Goal: Task Accomplishment & Management: Manage account settings

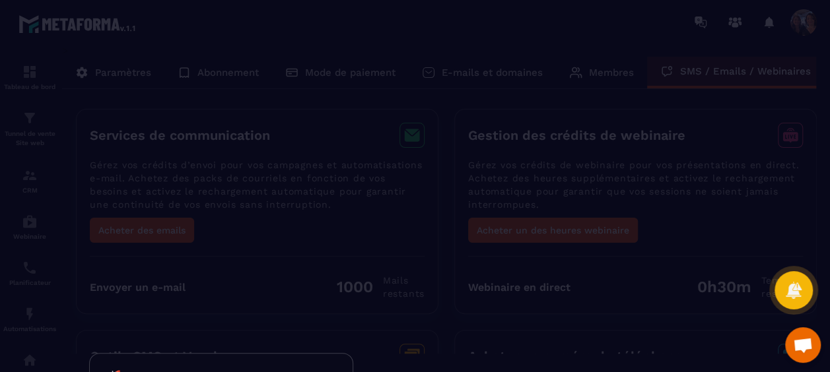
click at [143, 75] on div at bounding box center [415, 186] width 830 height 372
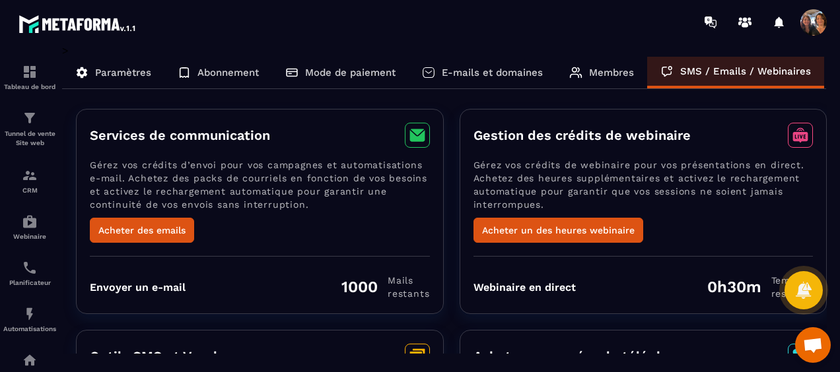
click at [118, 71] on p "Paramètres" at bounding box center [123, 73] width 56 height 12
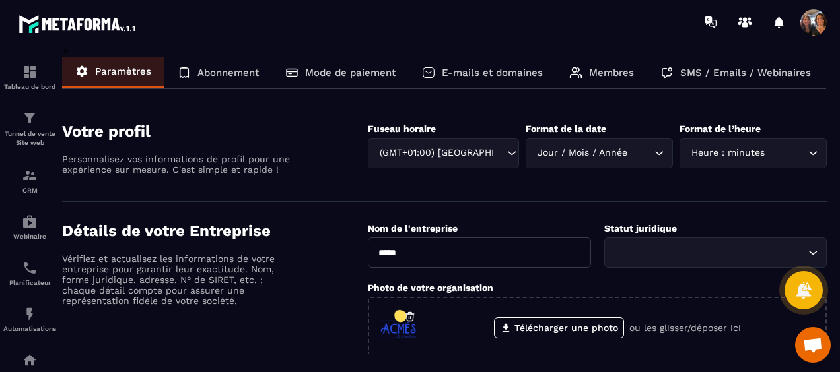
click at [821, 24] on span at bounding box center [813, 22] width 26 height 26
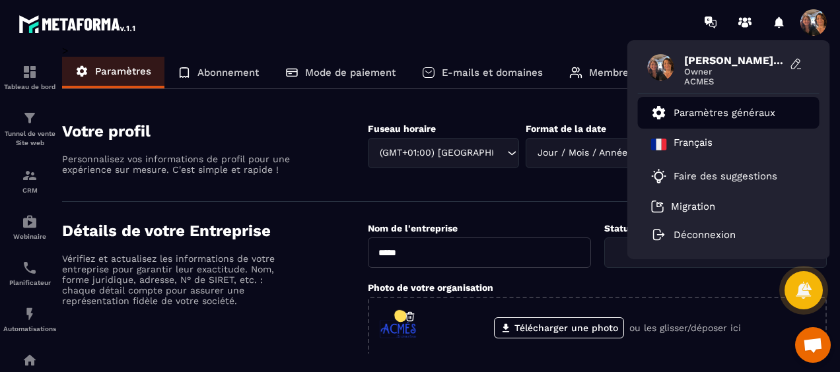
click at [718, 114] on p "Paramètres généraux" at bounding box center [724, 113] width 102 height 12
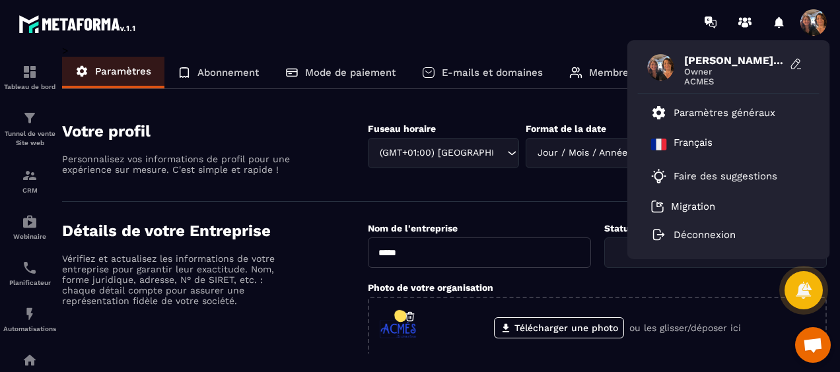
click at [494, 149] on input "Search for option" at bounding box center [499, 153] width 10 height 15
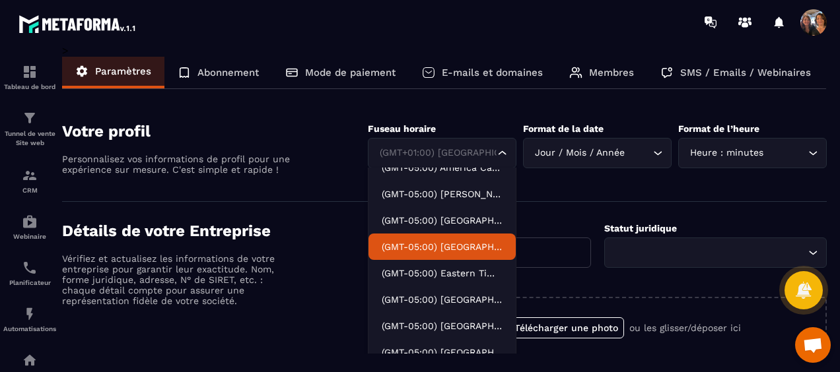
scroll to position [1056, 0]
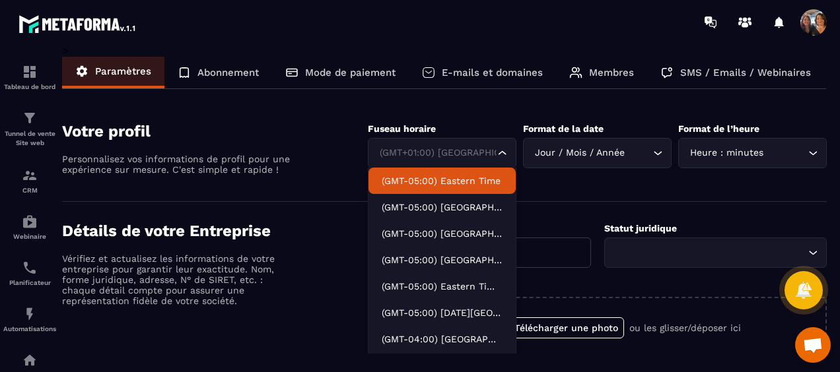
click at [469, 153] on input "Search for option" at bounding box center [435, 153] width 118 height 15
click at [569, 149] on div "Jour / Mois / Année" at bounding box center [590, 153] width 121 height 15
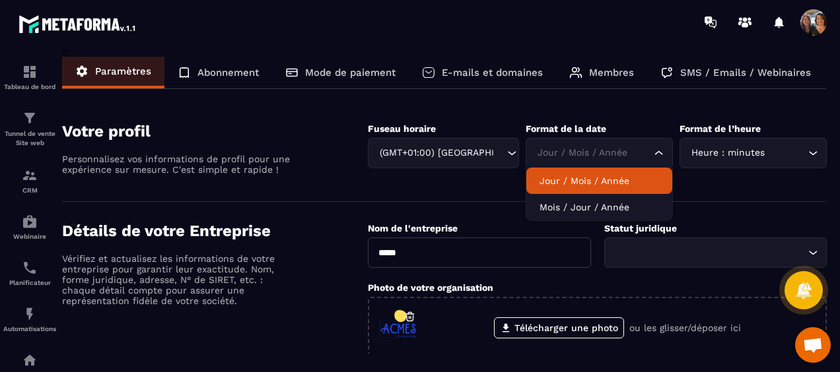
click at [581, 178] on p "Jour / Mois / Année" at bounding box center [598, 180] width 119 height 13
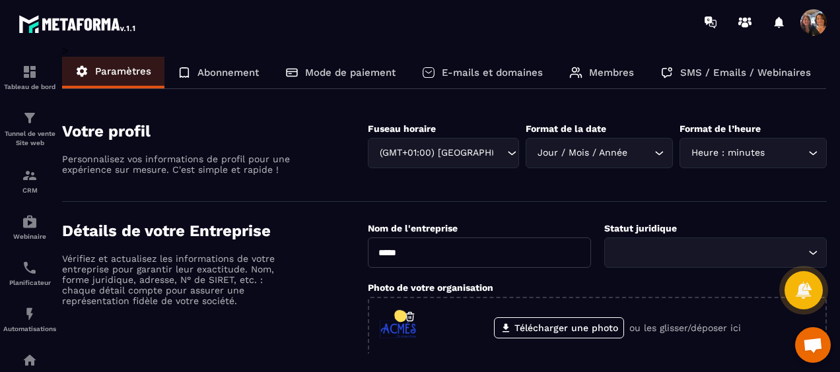
click at [811, 153] on icon "Search for option" at bounding box center [812, 153] width 13 height 13
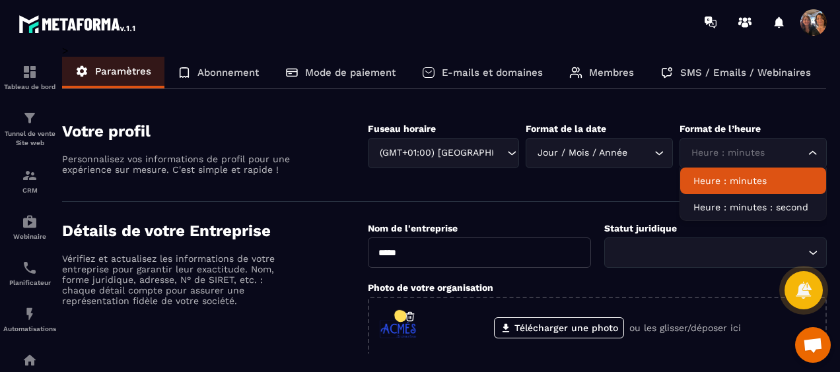
click at [776, 182] on p "Heure : minutes" at bounding box center [752, 180] width 119 height 13
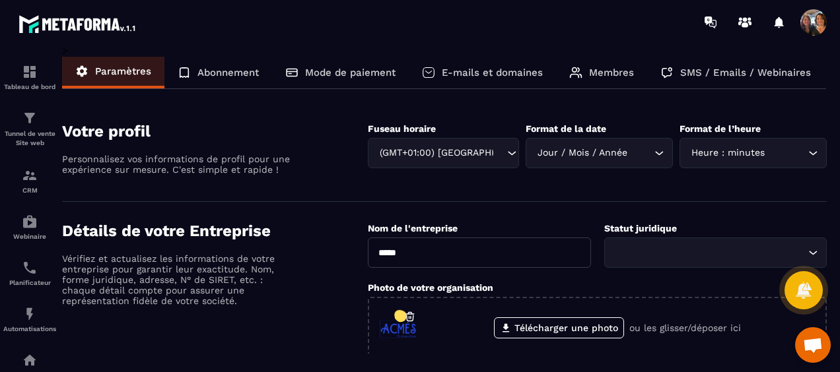
click at [647, 246] on input "Search for option" at bounding box center [709, 253] width 192 height 15
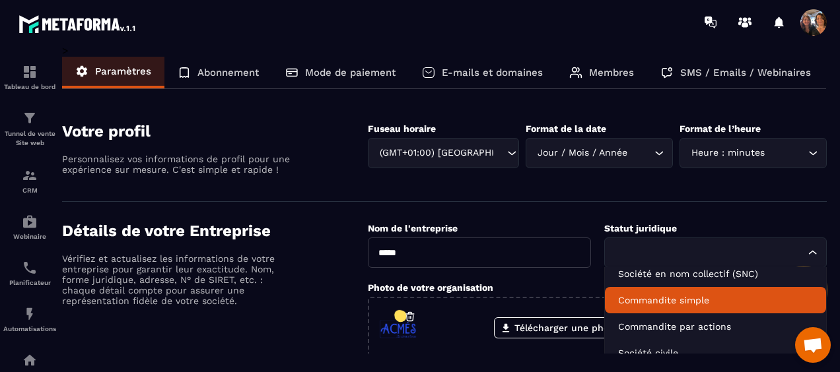
scroll to position [106, 0]
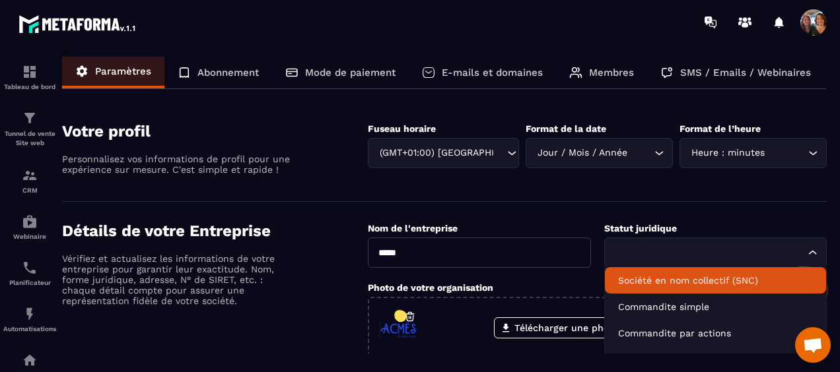
click at [677, 255] on input "Search for option" at bounding box center [709, 253] width 192 height 15
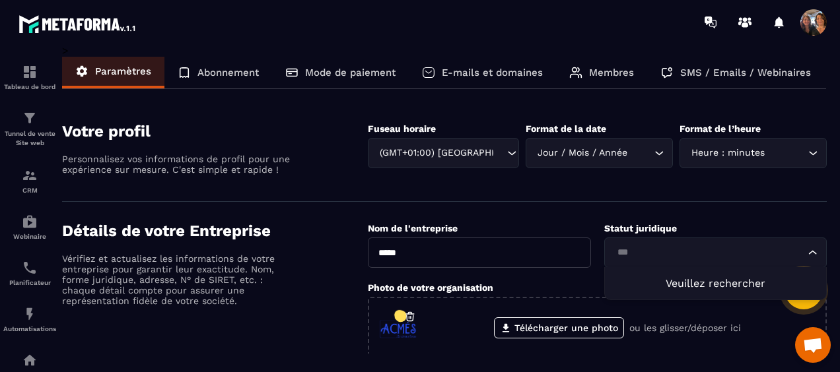
click at [672, 280] on span "Veuillez rechercher" at bounding box center [715, 283] width 100 height 13
type input "*"
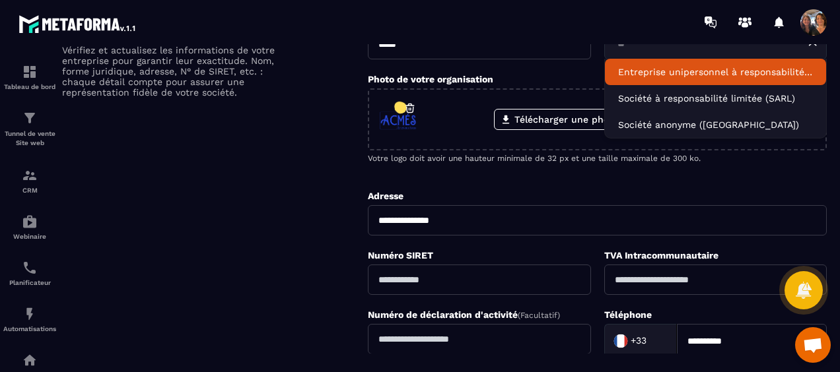
scroll to position [66, 0]
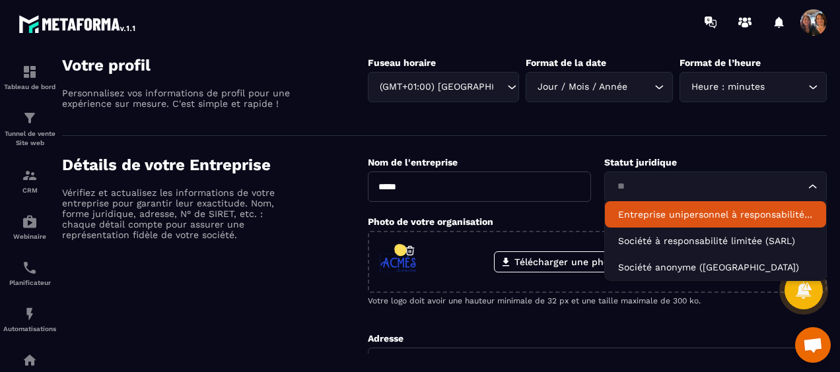
type input "*"
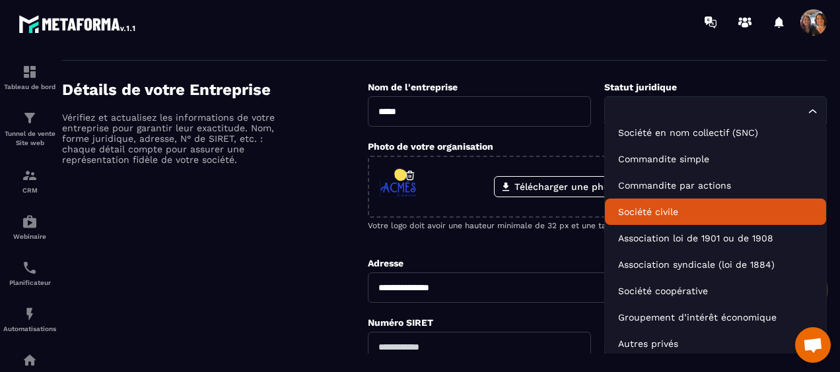
scroll to position [198, 0]
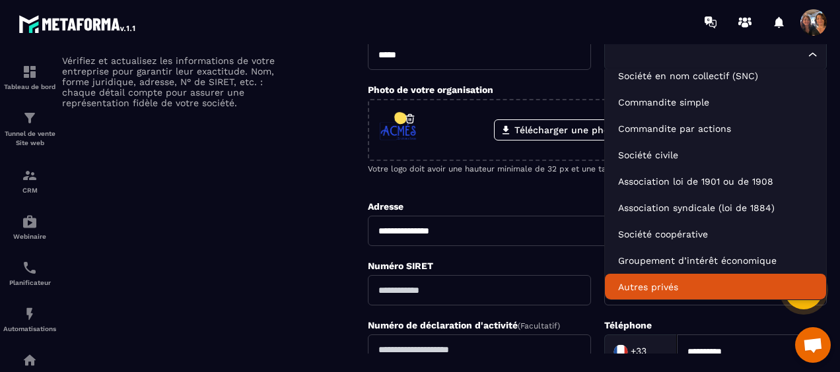
click at [663, 284] on p "Autres privés" at bounding box center [715, 287] width 195 height 13
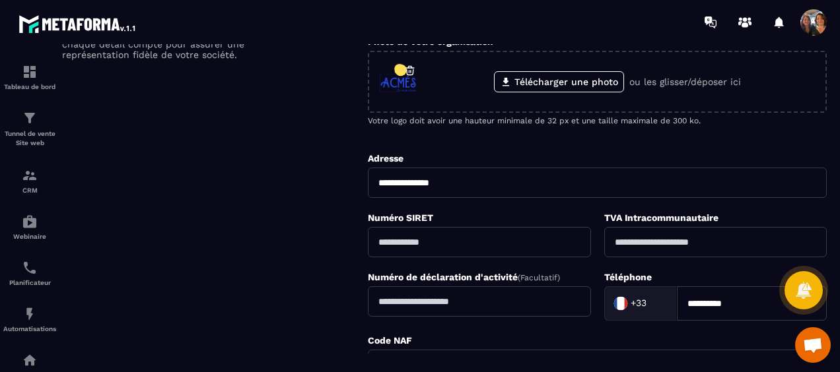
scroll to position [264, 0]
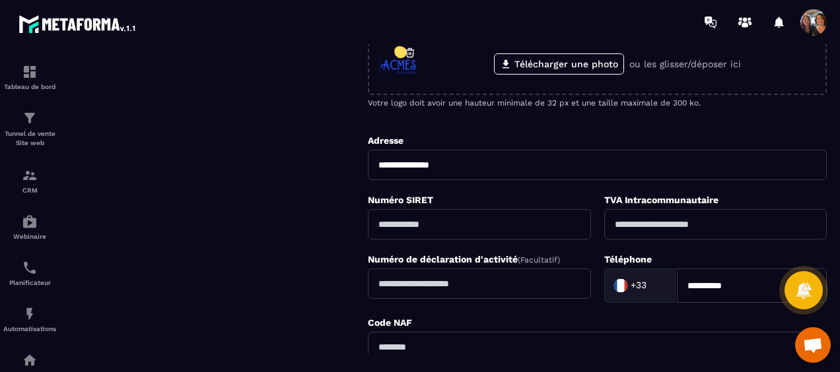
click at [473, 227] on input "text" at bounding box center [479, 224] width 222 height 30
paste input "**********"
type input "**********"
click at [679, 224] on input "text" at bounding box center [715, 224] width 222 height 30
paste input "**********"
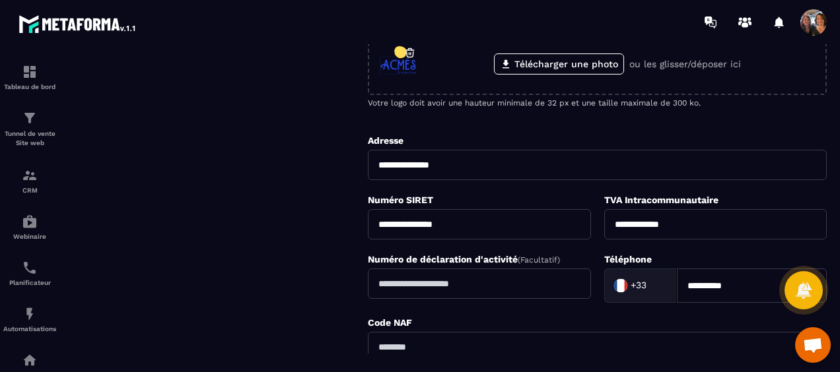
scroll to position [330, 0]
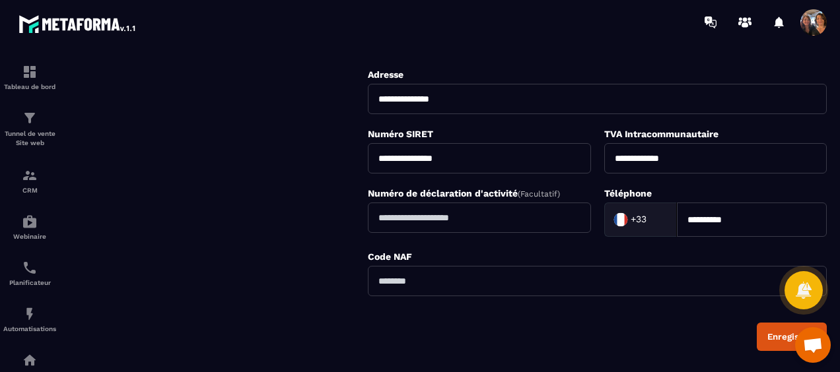
type input "**********"
click at [458, 280] on input "text" at bounding box center [597, 281] width 459 height 30
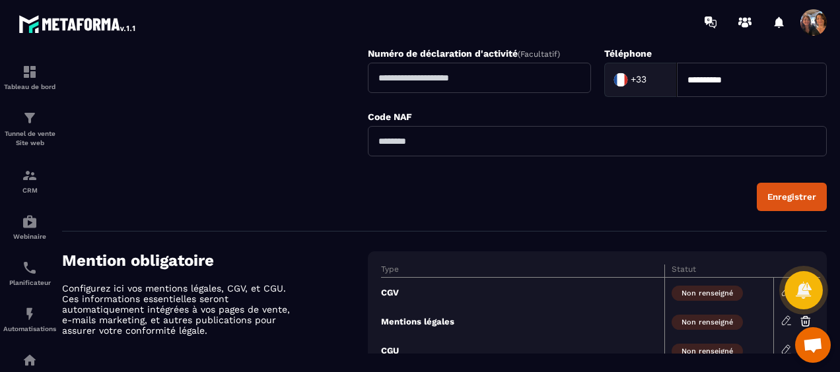
scroll to position [528, 0]
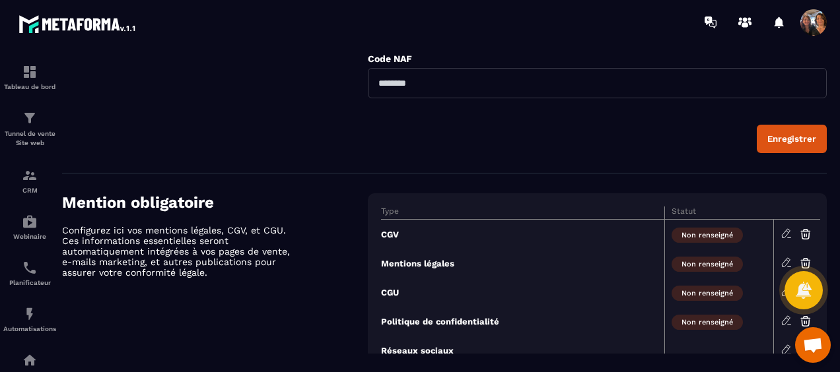
click at [786, 228] on icon at bounding box center [786, 234] width 12 height 12
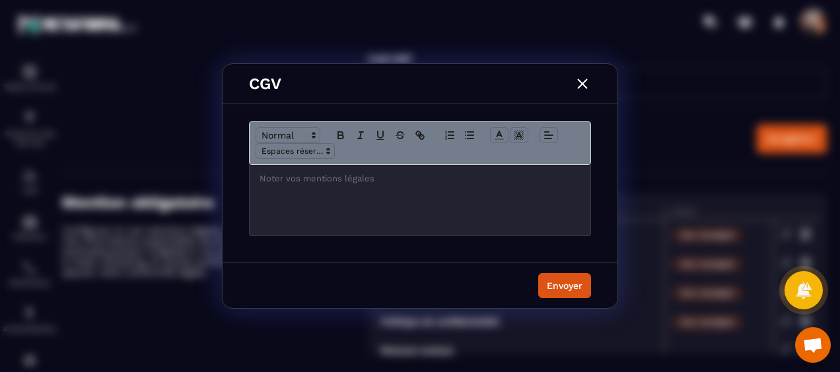
click at [583, 88] on img "Modal window" at bounding box center [582, 83] width 17 height 17
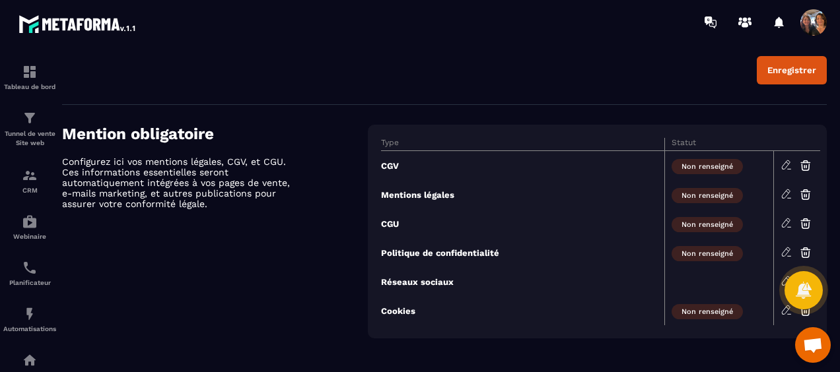
scroll to position [597, 0]
click at [698, 168] on span "Non renseigné" at bounding box center [706, 165] width 71 height 15
click at [787, 161] on icon at bounding box center [786, 164] width 8 height 9
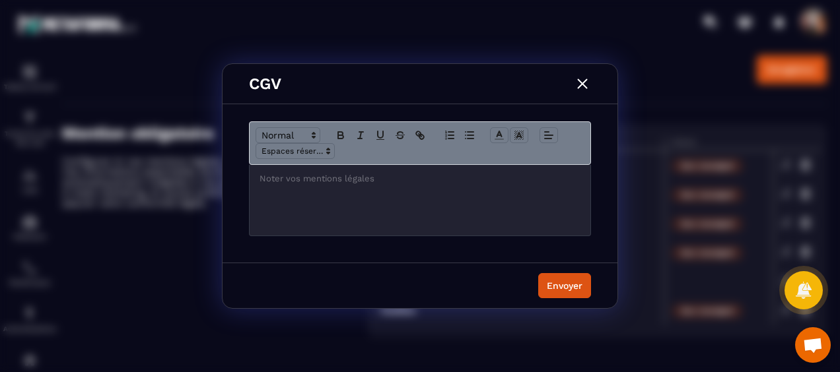
click at [327, 190] on div "Modal window" at bounding box center [420, 200] width 341 height 71
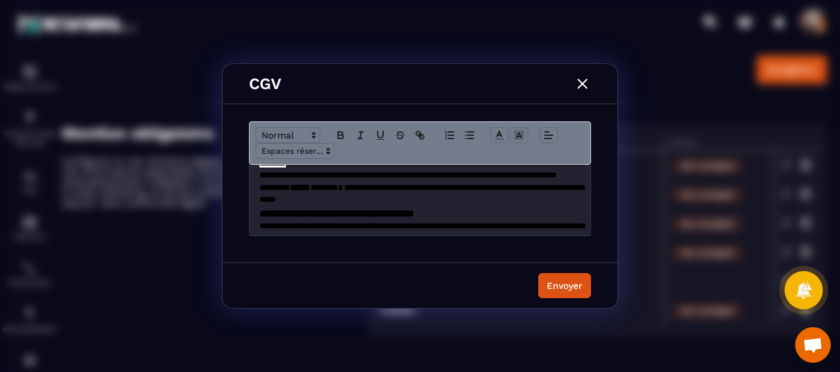
scroll to position [0, 0]
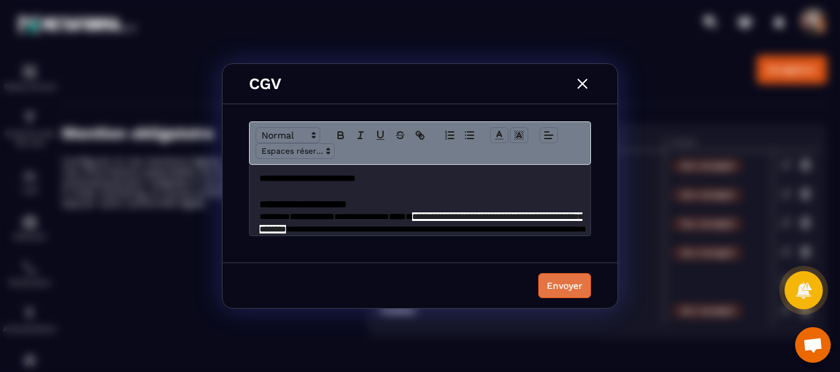
click at [550, 281] on div "Envoyer" at bounding box center [565, 285] width 36 height 13
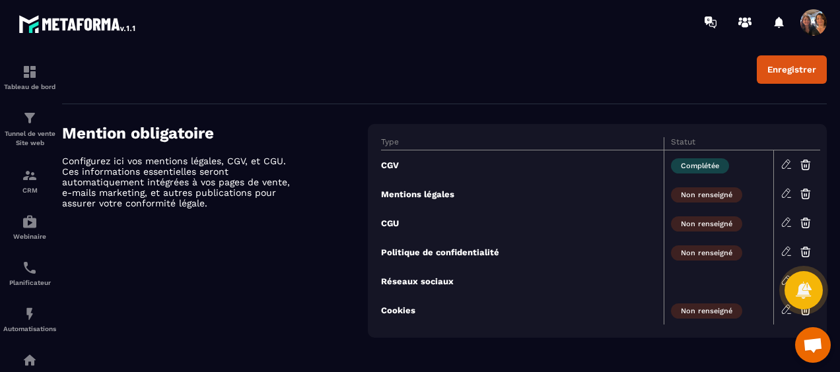
click at [784, 248] on icon at bounding box center [786, 252] width 12 height 12
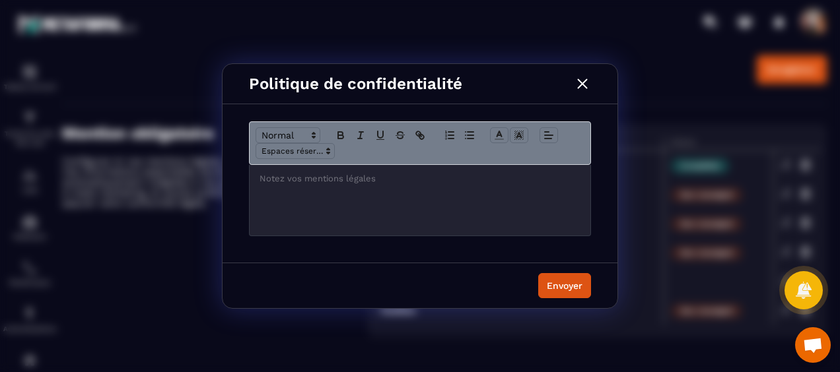
click at [312, 176] on p "Modal window" at bounding box center [419, 179] width 321 height 12
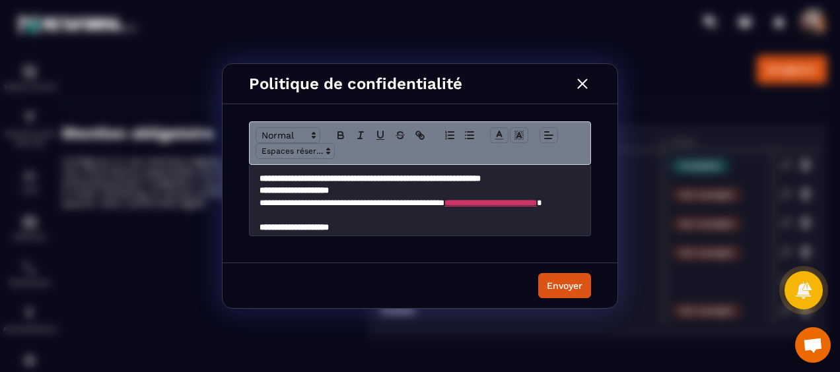
scroll to position [2129, 0]
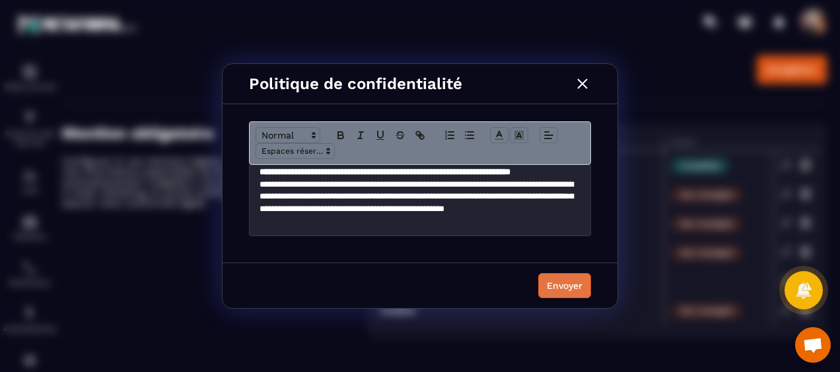
click at [552, 284] on div "Envoyer" at bounding box center [565, 285] width 36 height 13
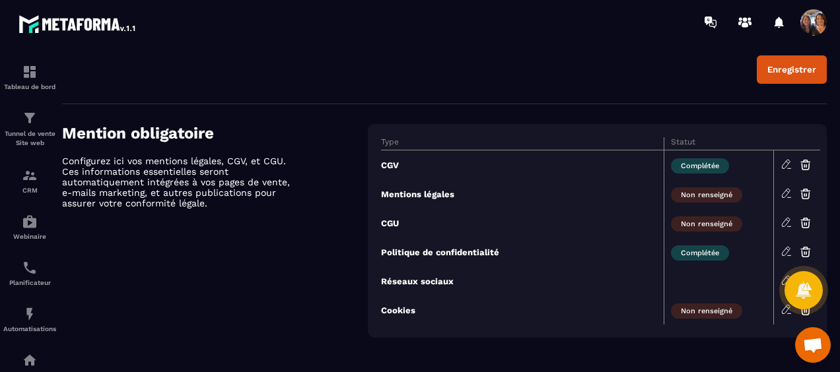
click at [786, 187] on icon at bounding box center [786, 193] width 12 height 12
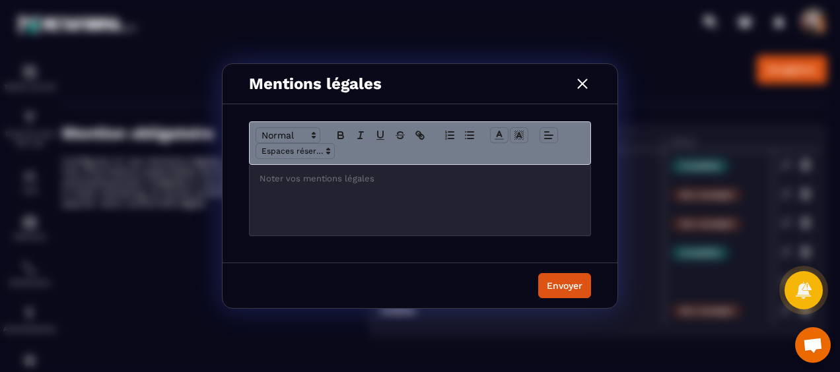
click at [367, 186] on div "Modal window" at bounding box center [420, 200] width 341 height 71
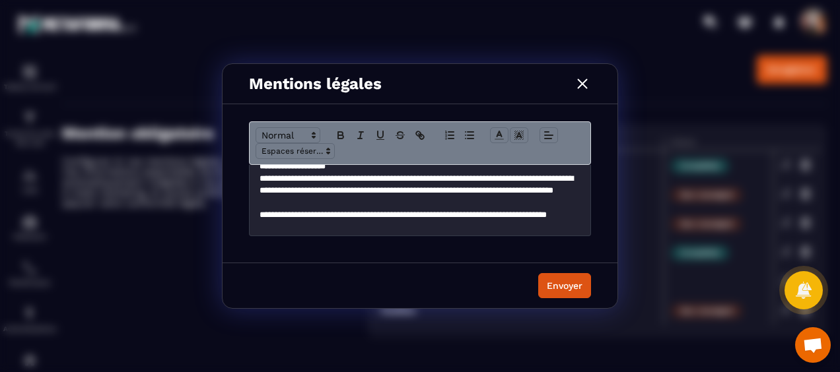
scroll to position [347, 0]
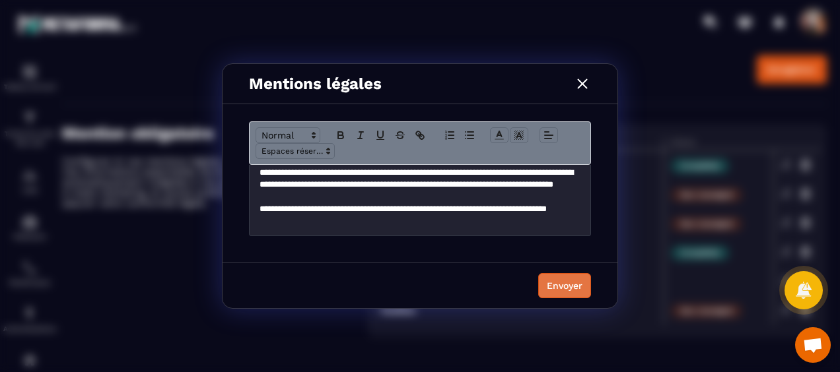
click at [558, 283] on div "Envoyer" at bounding box center [565, 285] width 36 height 13
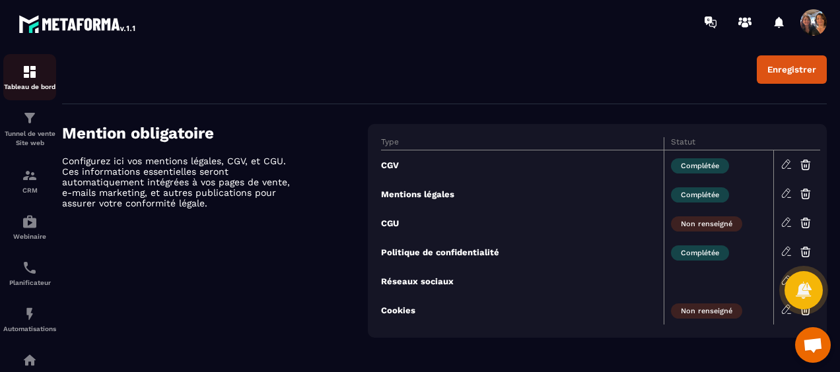
click at [28, 77] on img at bounding box center [30, 72] width 16 height 16
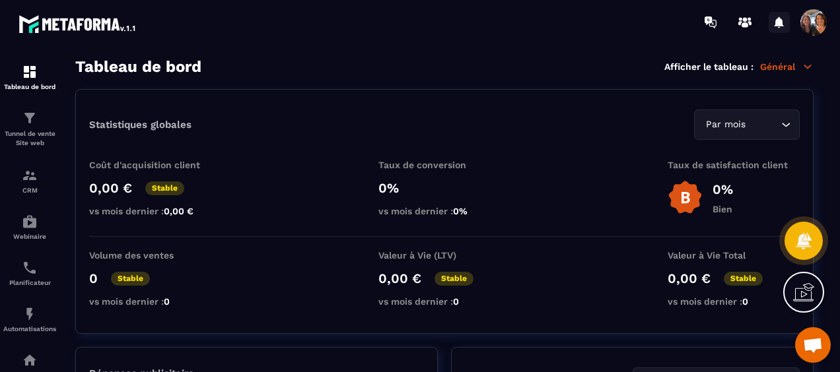
click at [778, 25] on icon at bounding box center [778, 22] width 9 height 11
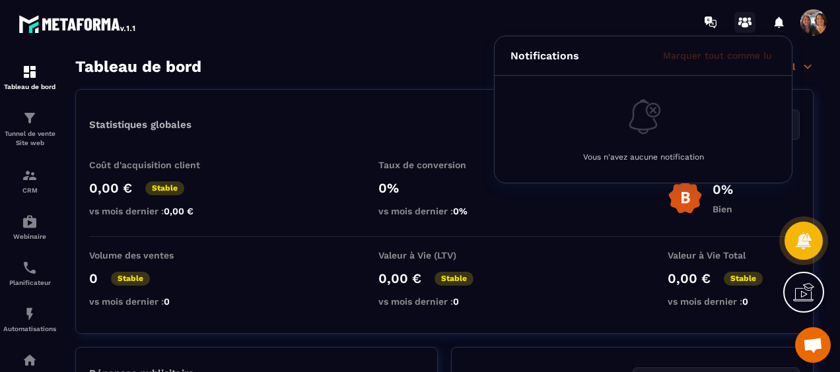
click at [745, 22] on icon at bounding box center [744, 22] width 21 height 21
